Goal: Transaction & Acquisition: Purchase product/service

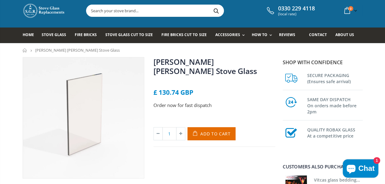
scroll to position [8, 0]
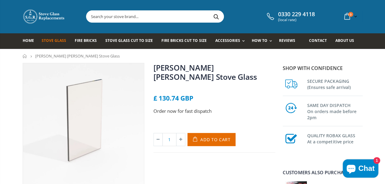
click at [60, 42] on span "Stove Glass" at bounding box center [54, 40] width 25 height 5
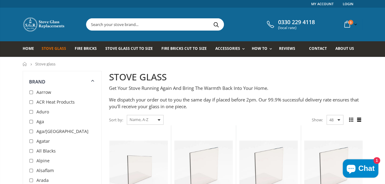
click at [159, 26] on input "text" at bounding box center [189, 25] width 206 height 12
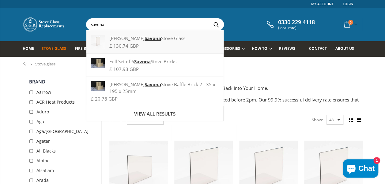
type input "savona"
click at [146, 41] on div "Penman Savona Stove Glass" at bounding box center [155, 38] width 128 height 7
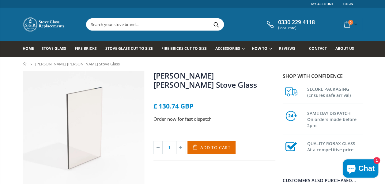
click at [149, 25] on input "text" at bounding box center [189, 25] width 206 height 12
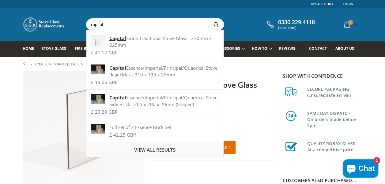
type input "capital"
click at [160, 149] on span "View all results" at bounding box center [154, 150] width 41 height 6
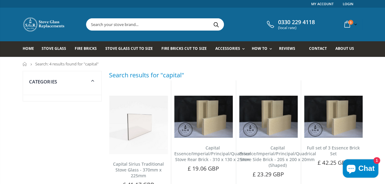
click at [146, 24] on input "text" at bounding box center [189, 25] width 206 height 12
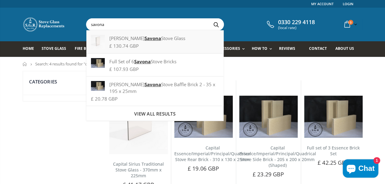
type input "savona"
click at [145, 39] on strong "Savona" at bounding box center [153, 38] width 17 height 6
